Goal: Information Seeking & Learning: Find specific fact

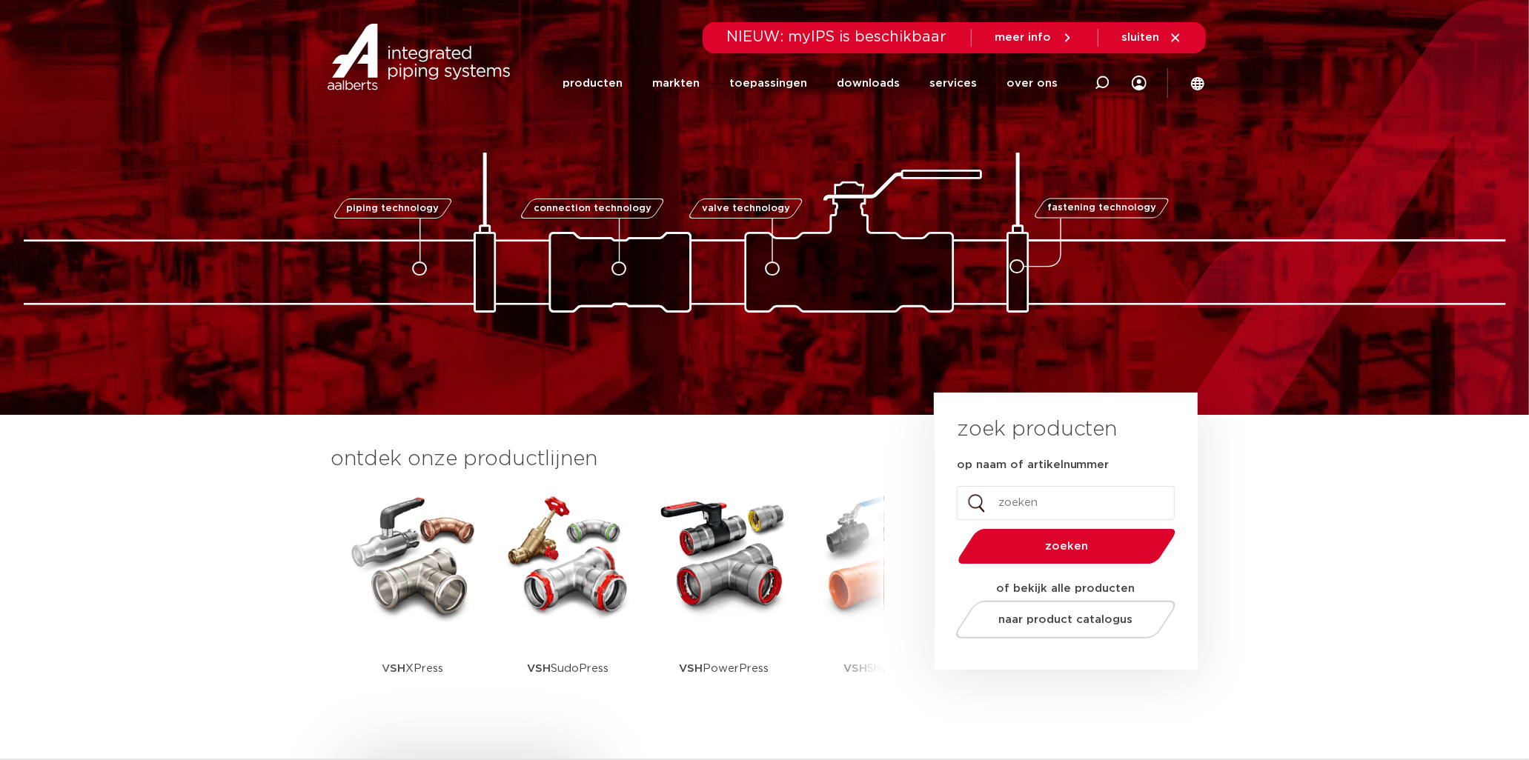
click at [443, 562] on img at bounding box center [412, 555] width 133 height 133
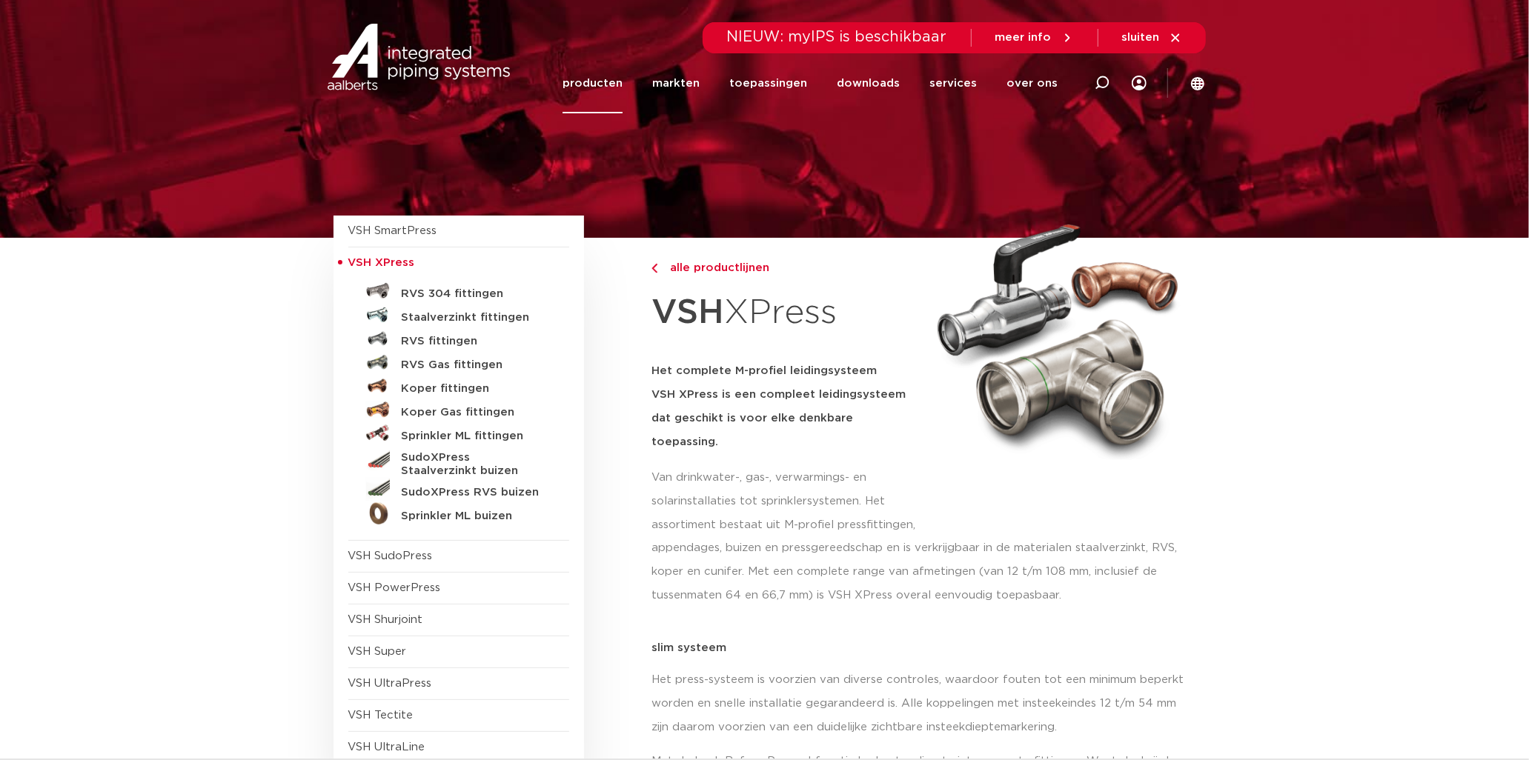
click at [425, 343] on h5 "RVS fittingen" at bounding box center [475, 341] width 147 height 13
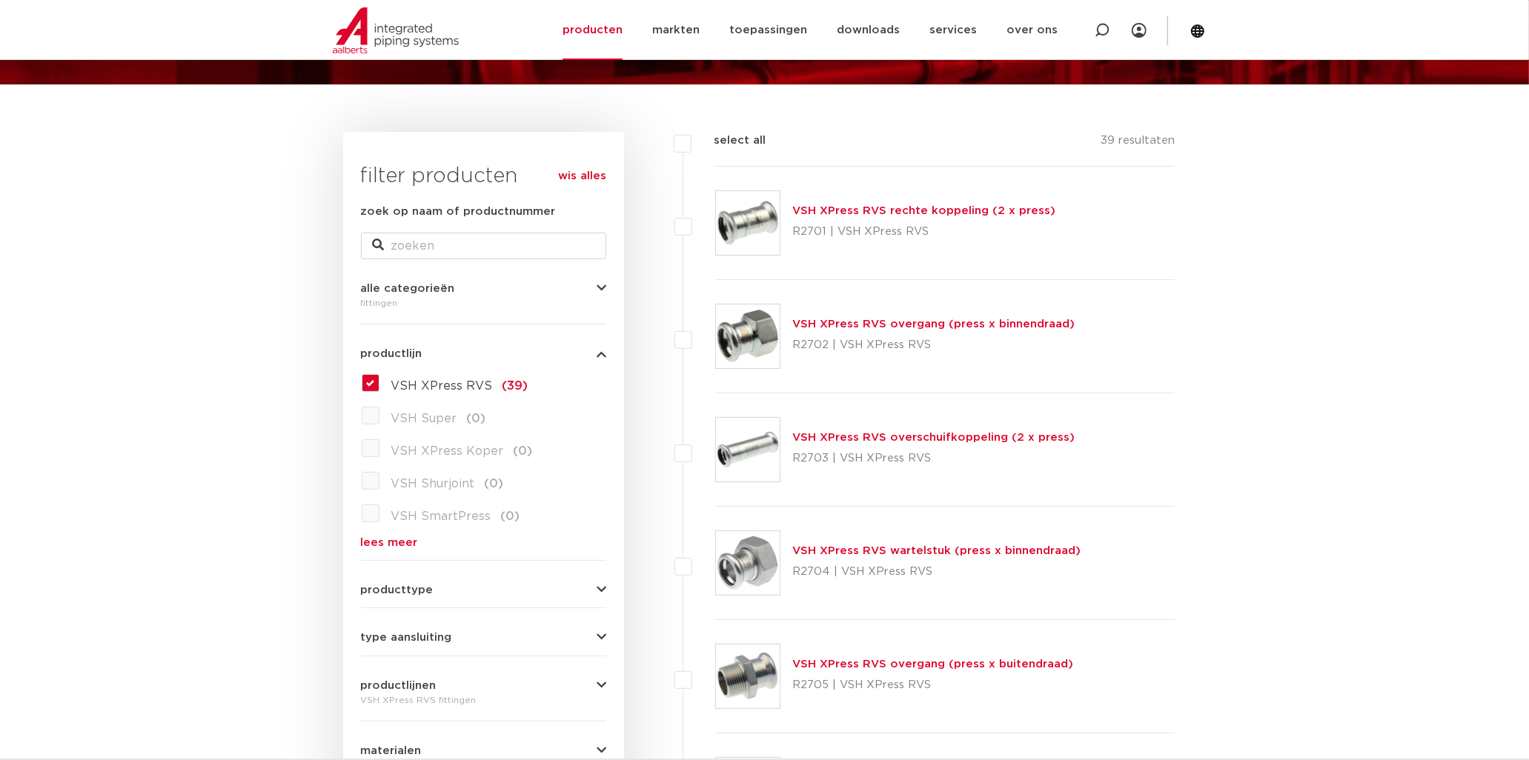
scroll to position [247, 0]
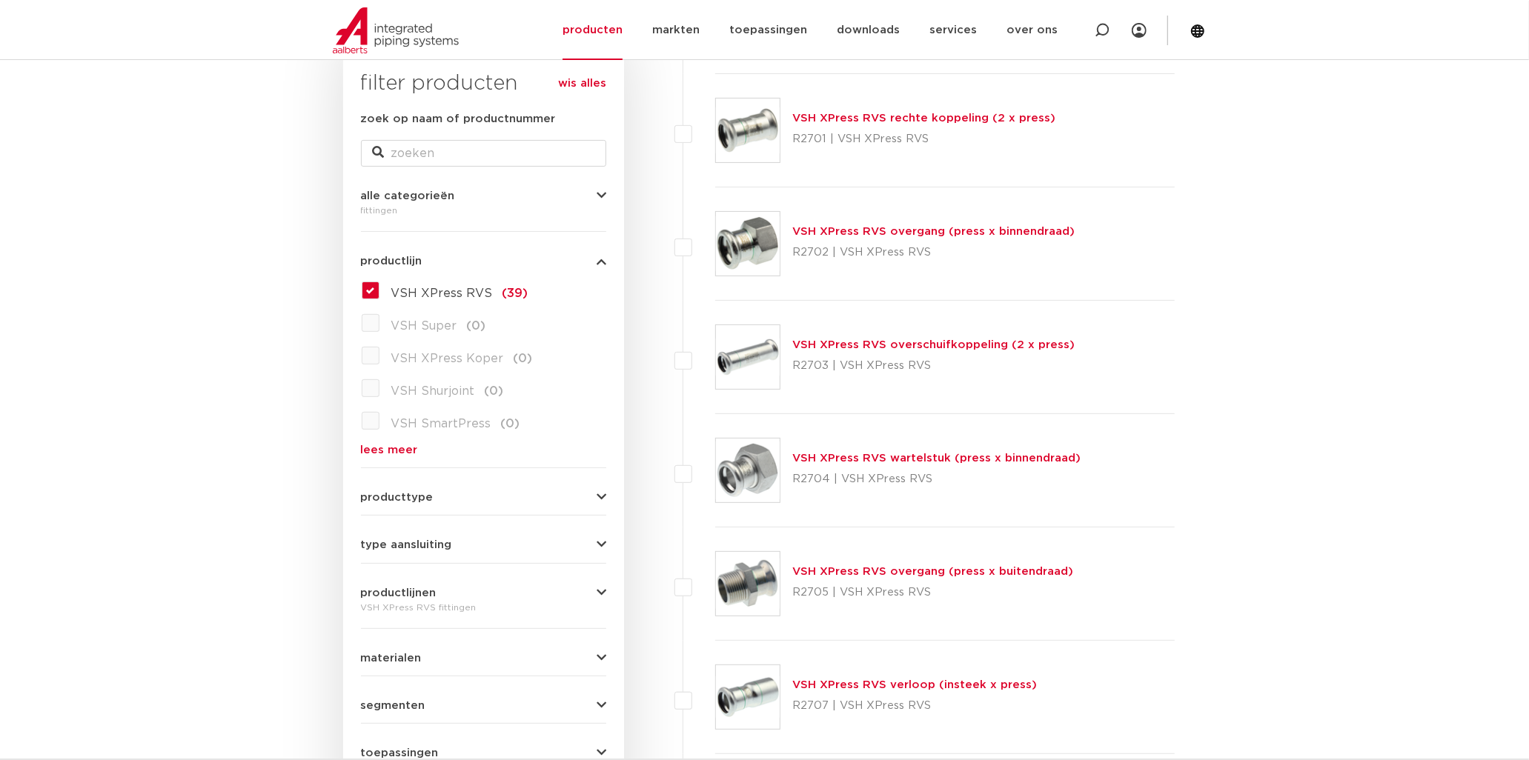
click at [901, 230] on link "VSH XPress RVS overgang (press x binnendraad)" at bounding box center [933, 231] width 282 height 11
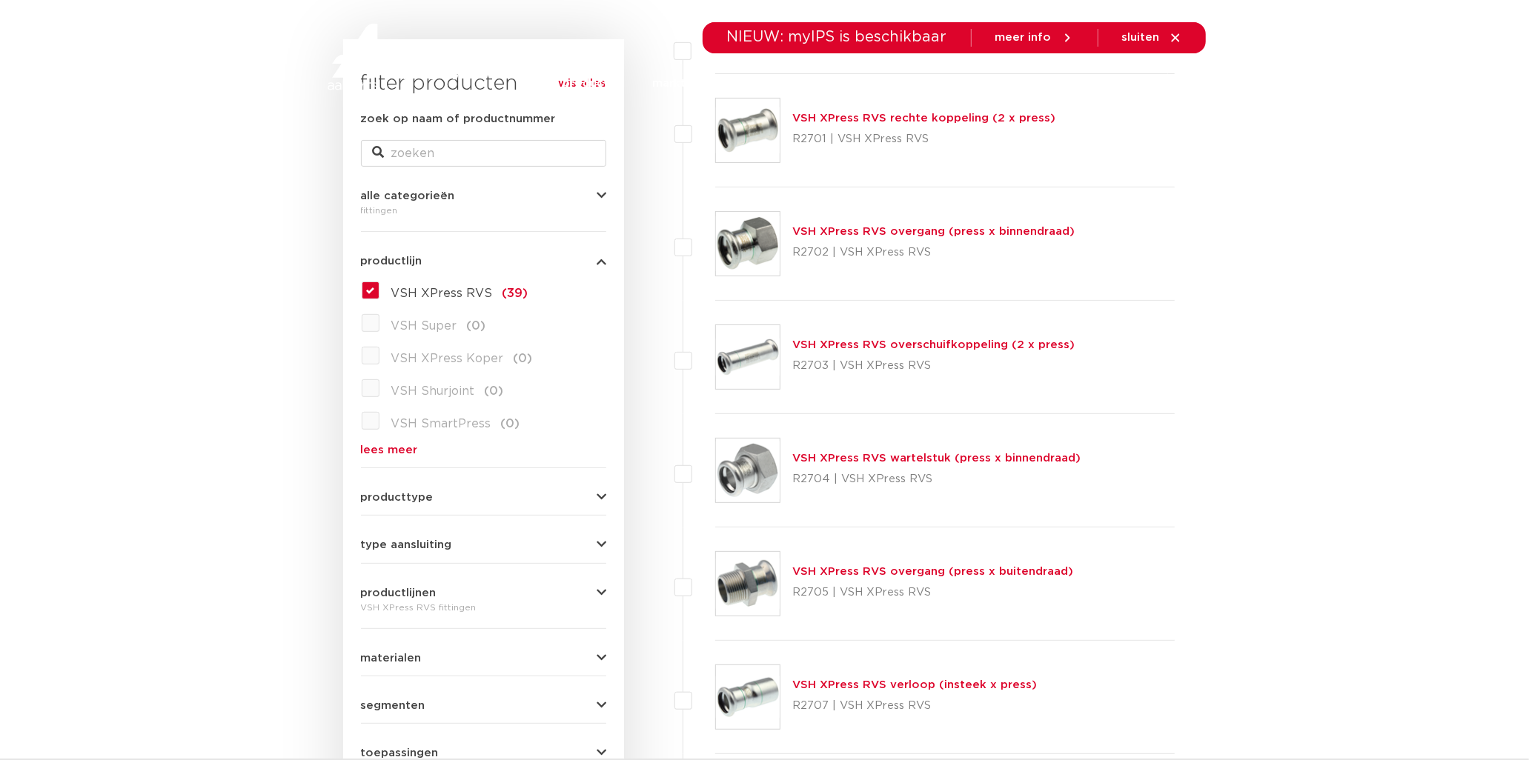
click at [879, 458] on link "VSH XPress RVS wartelstuk (press x binnendraad)" at bounding box center [936, 458] width 288 height 11
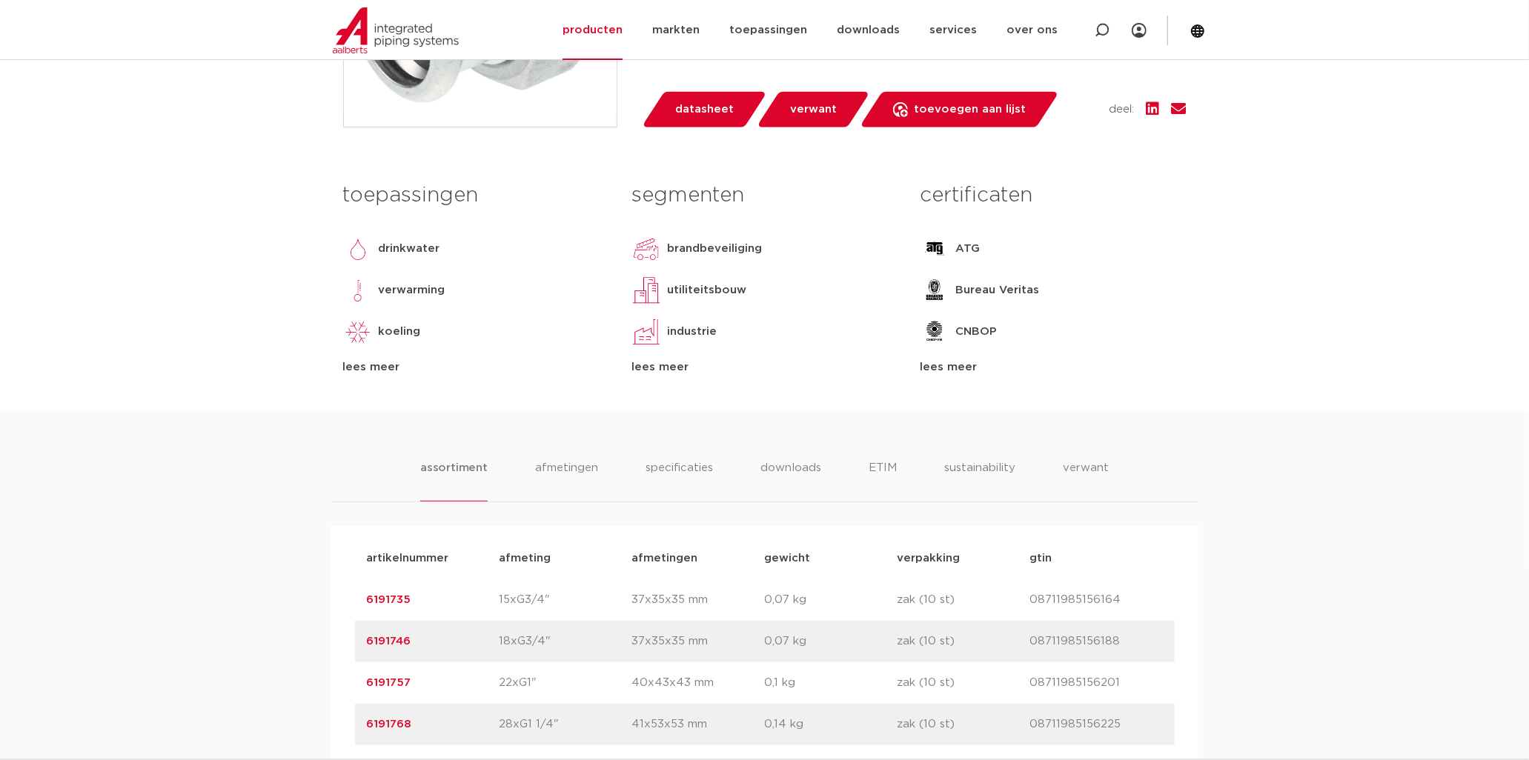
scroll to position [329, 0]
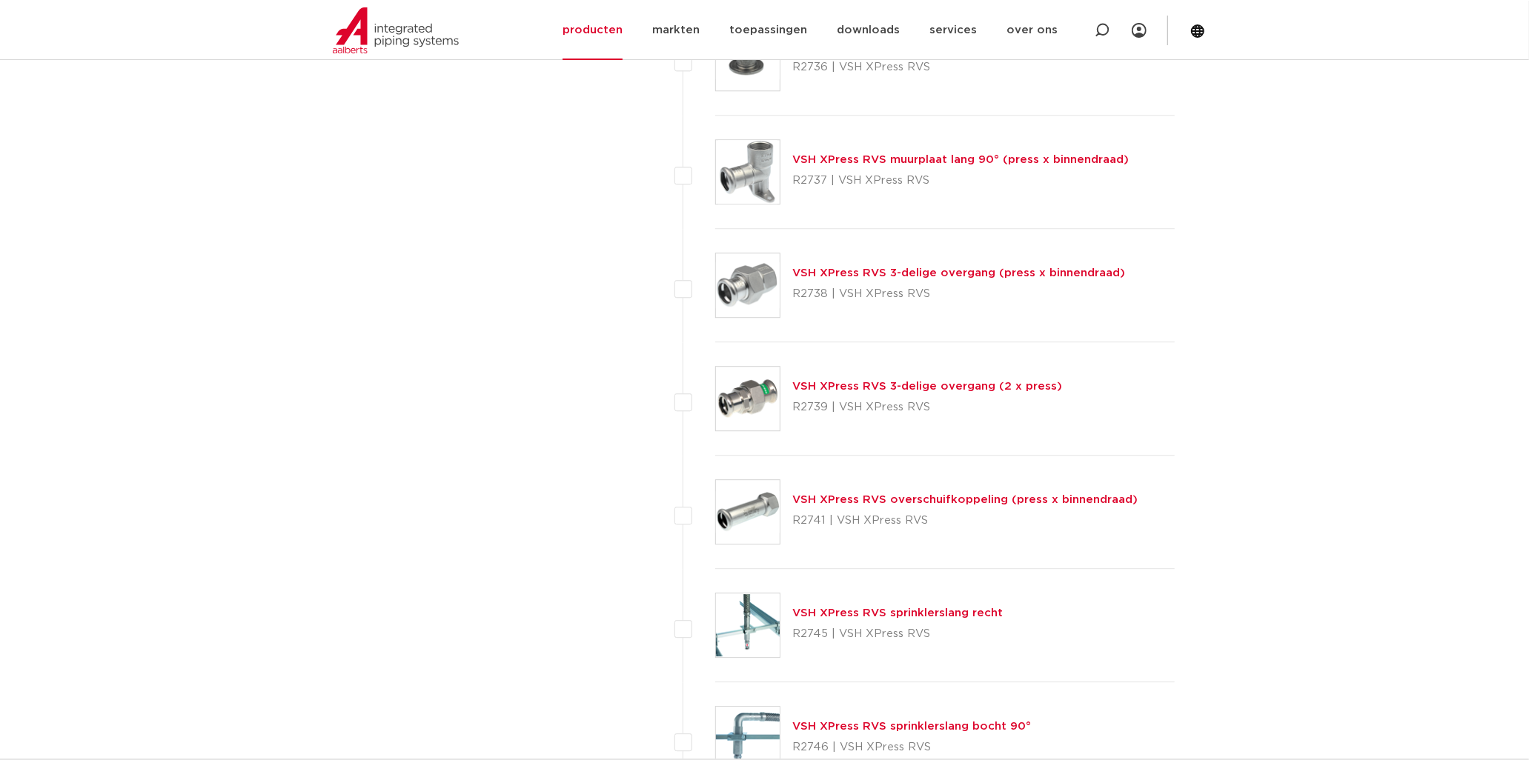
scroll to position [3293, 0]
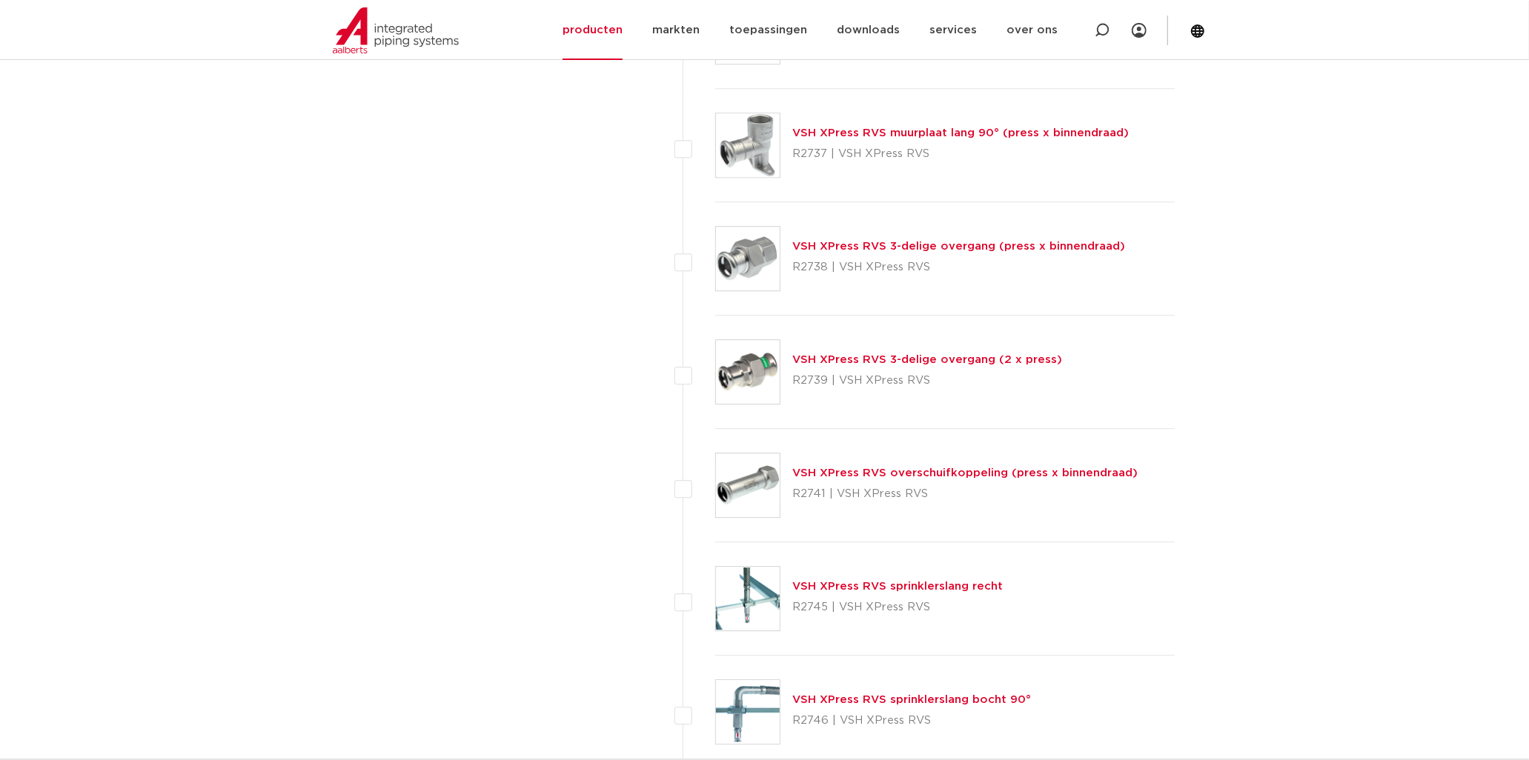
click at [819, 248] on link "VSH XPress RVS 3-delige overgang (press x binnendraad)" at bounding box center [958, 246] width 333 height 11
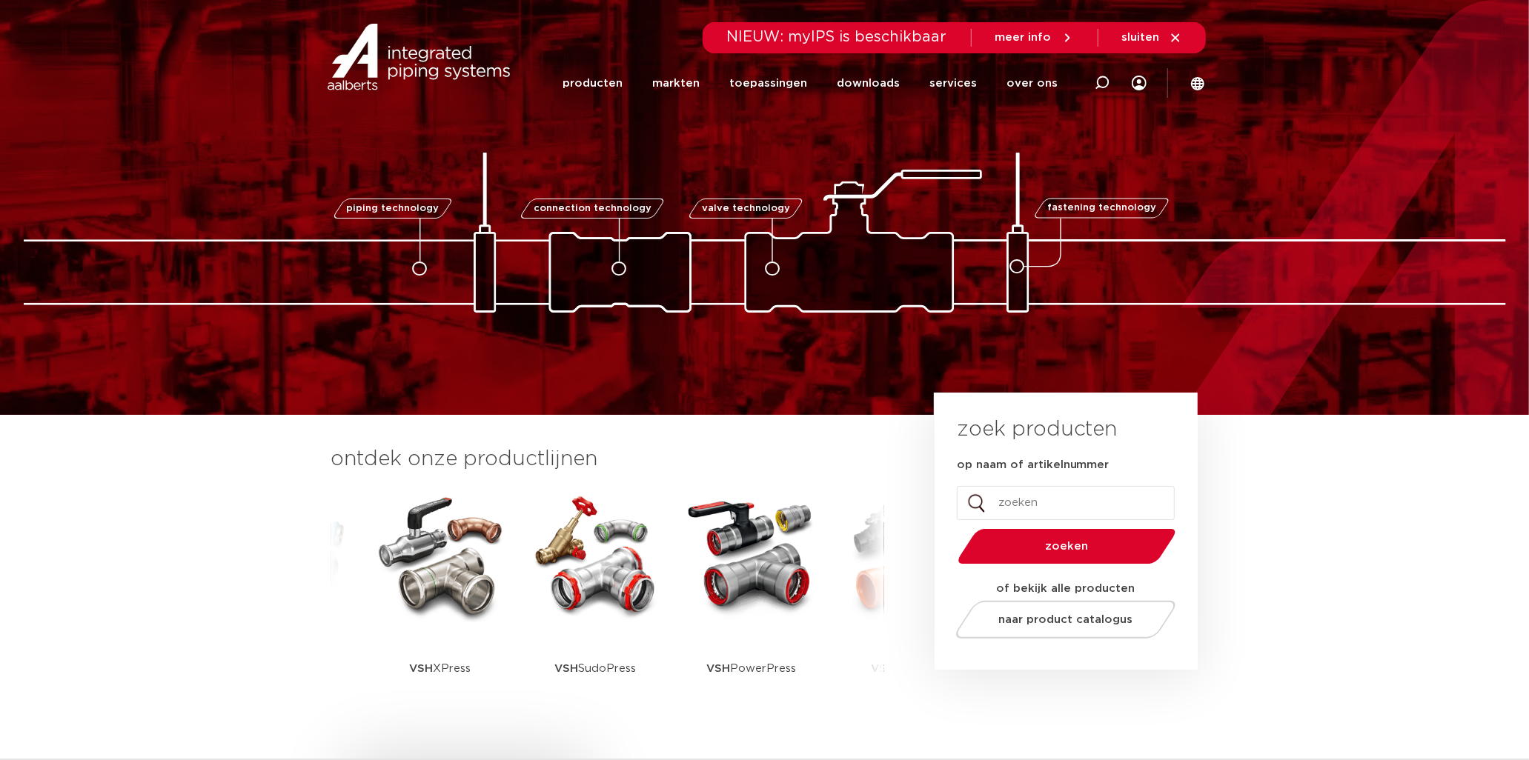
click at [430, 550] on img at bounding box center [439, 555] width 133 height 133
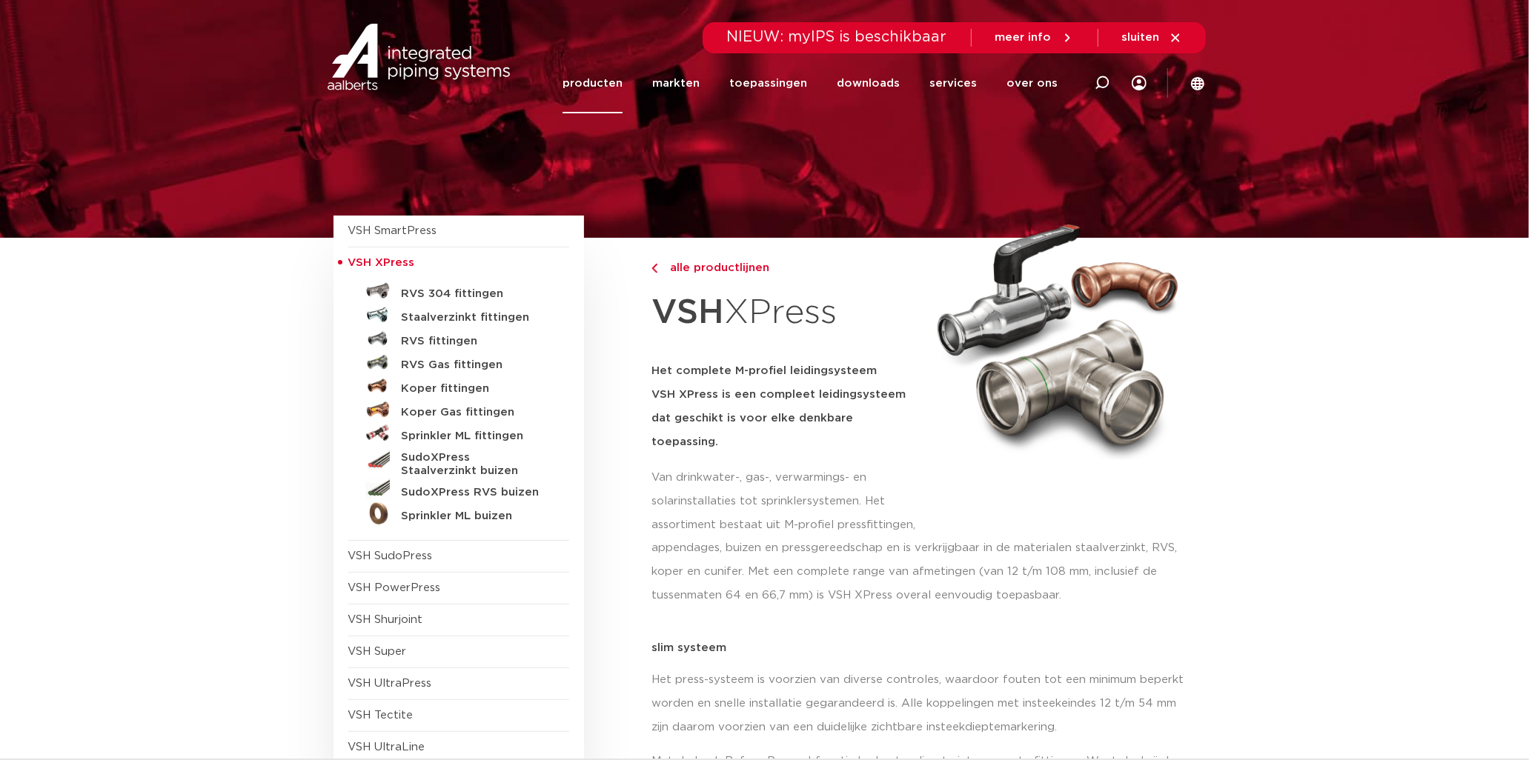
click at [436, 320] on h5 "Staalverzinkt fittingen" at bounding box center [475, 317] width 147 height 13
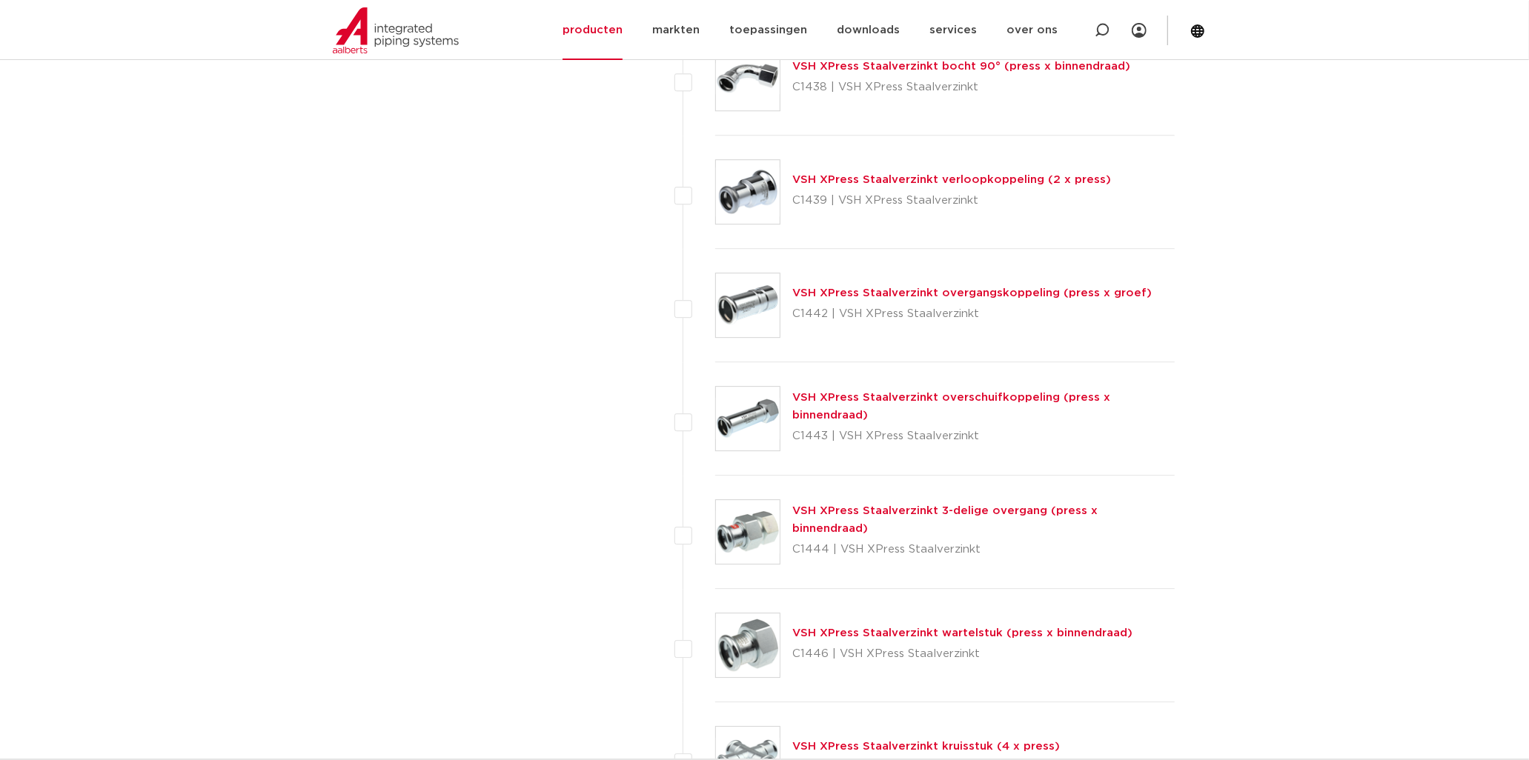
scroll to position [3705, 0]
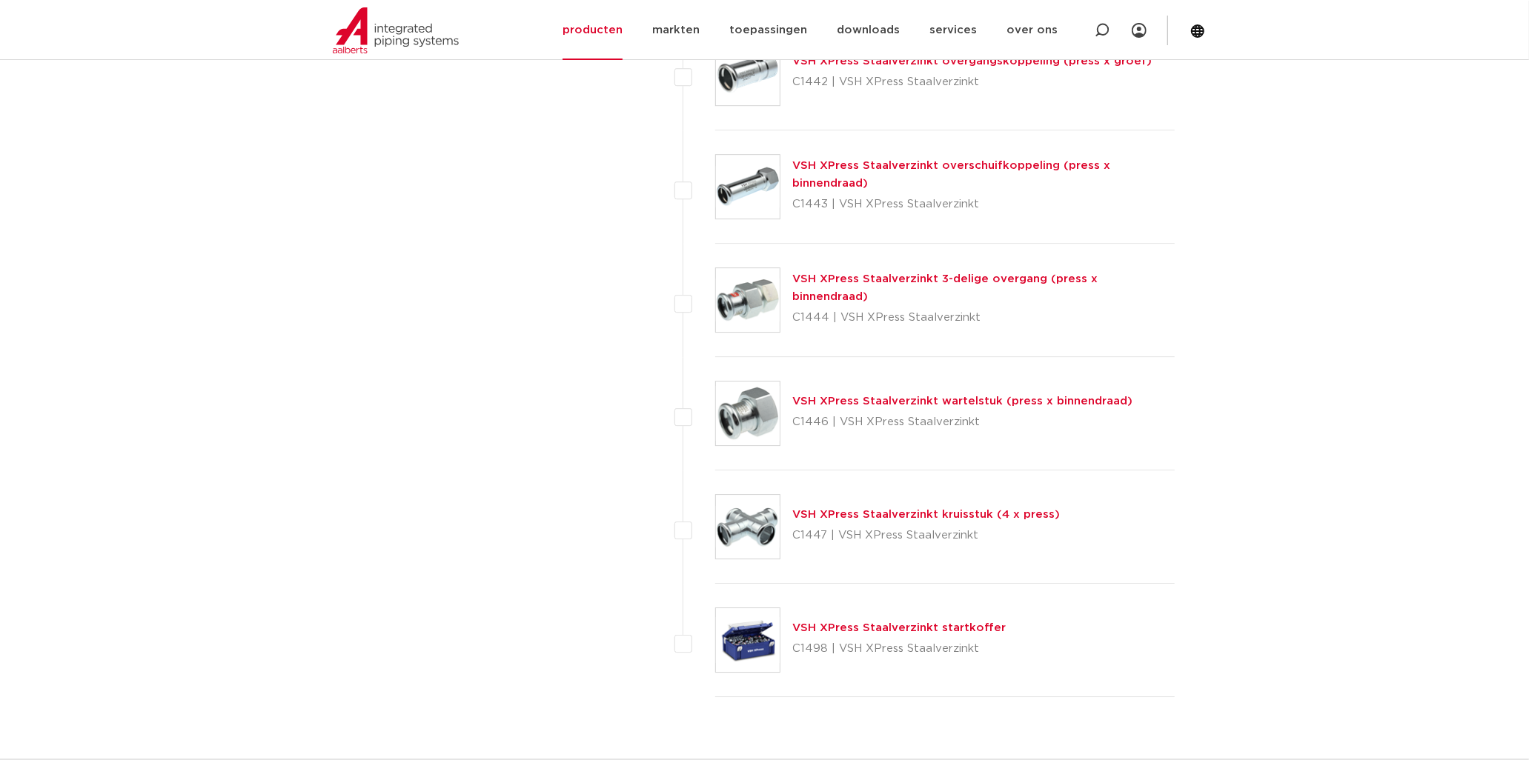
click at [852, 286] on link "VSH XPress Staalverzinkt 3-delige overgang (press x binnendraad)" at bounding box center [944, 287] width 305 height 29
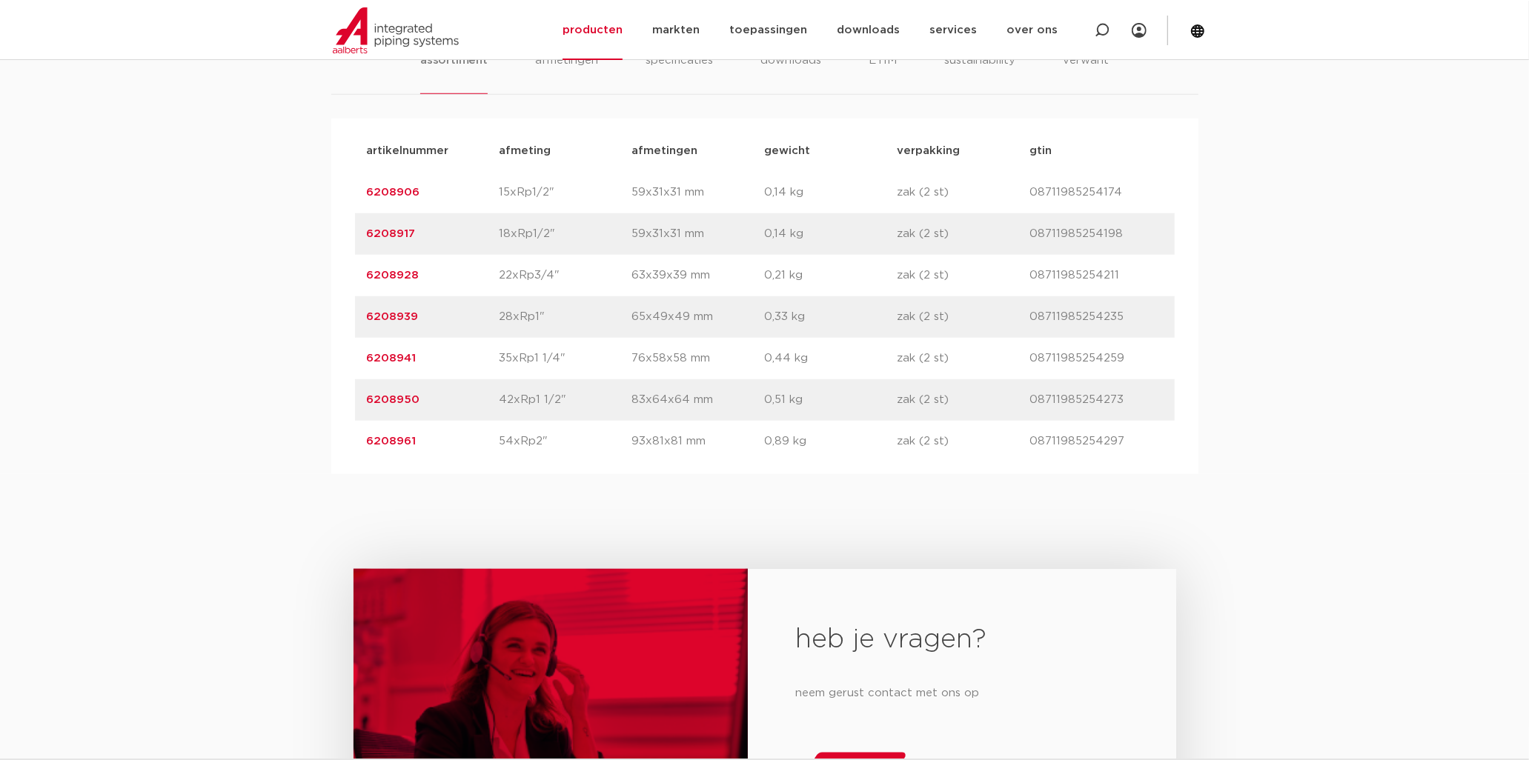
scroll to position [988, 0]
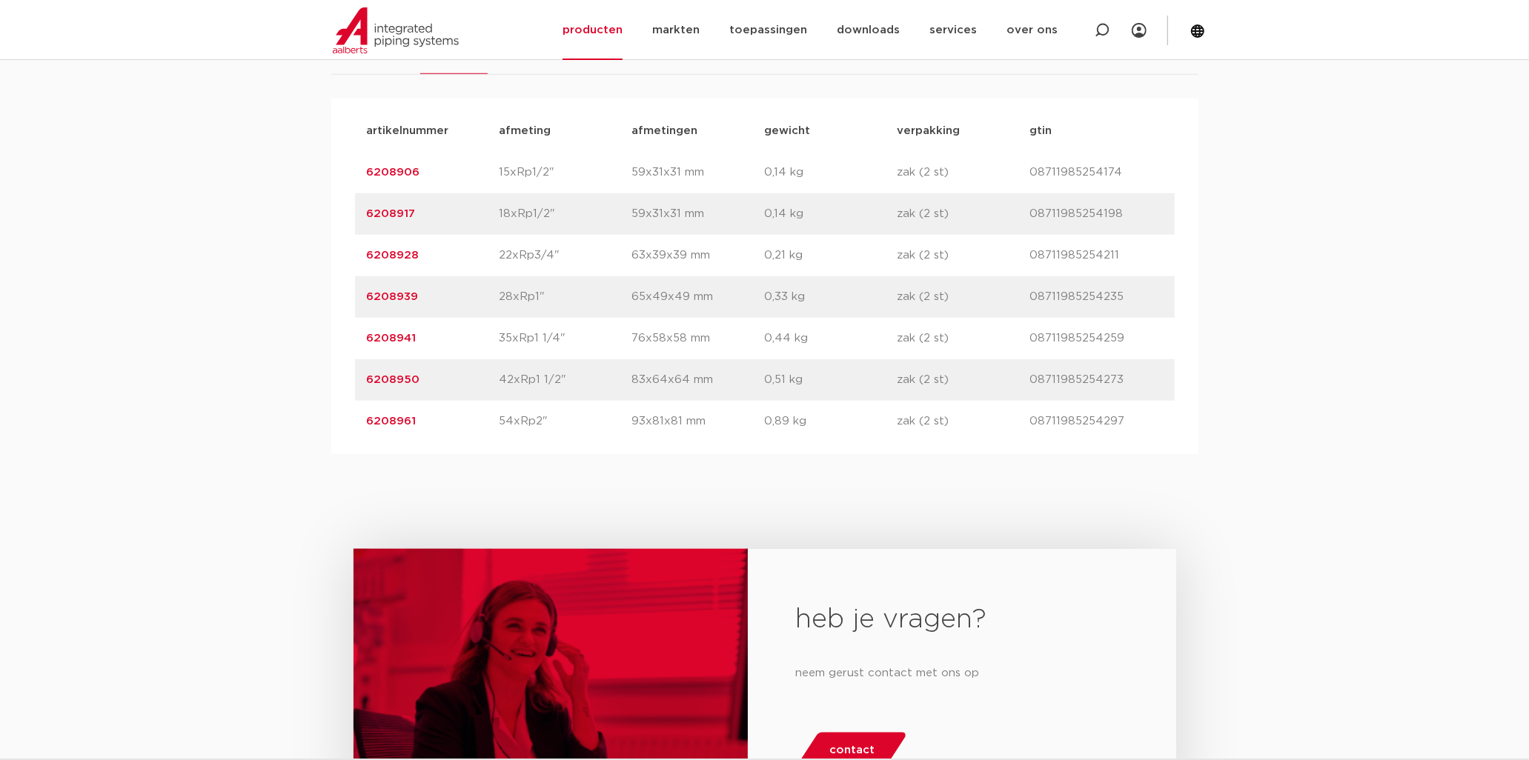
drag, startPoint x: 365, startPoint y: 300, endPoint x: 426, endPoint y: 305, distance: 61.7
click at [426, 305] on div "artikelnummer 6208939 afmeting 28xRp1" [GEOGRAPHIC_DATA] 65x49x49 mm gewicht 0,…" at bounding box center [764, 296] width 819 height 41
drag, startPoint x: 426, startPoint y: 305, endPoint x: 380, endPoint y: 291, distance: 47.8
copy link "6208939"
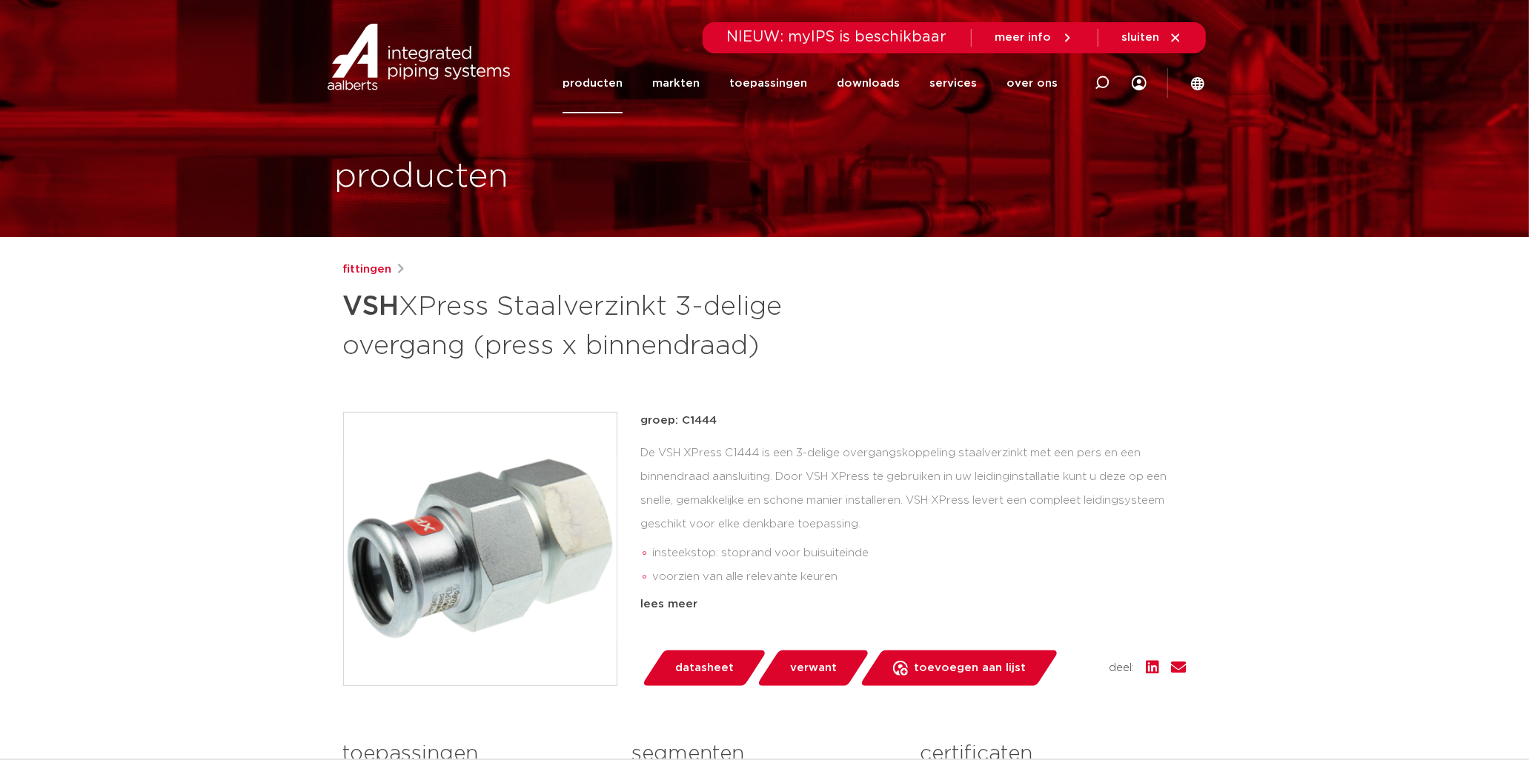
scroll to position [0, 0]
